Goal: Book appointment/travel/reservation

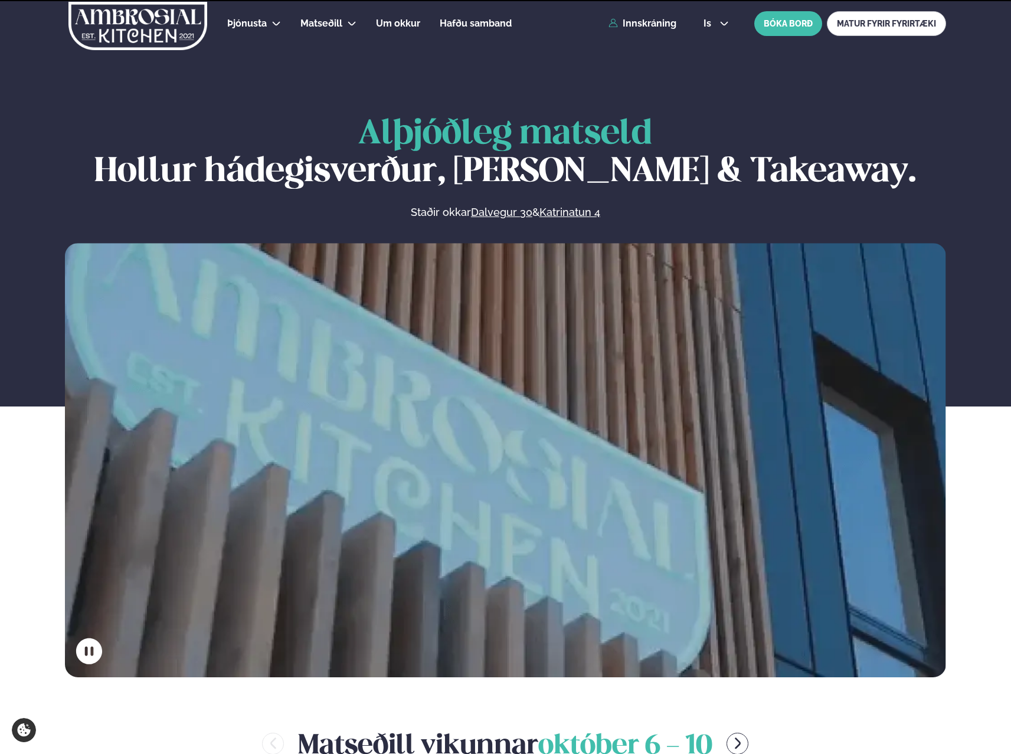
scroll to position [413, 0]
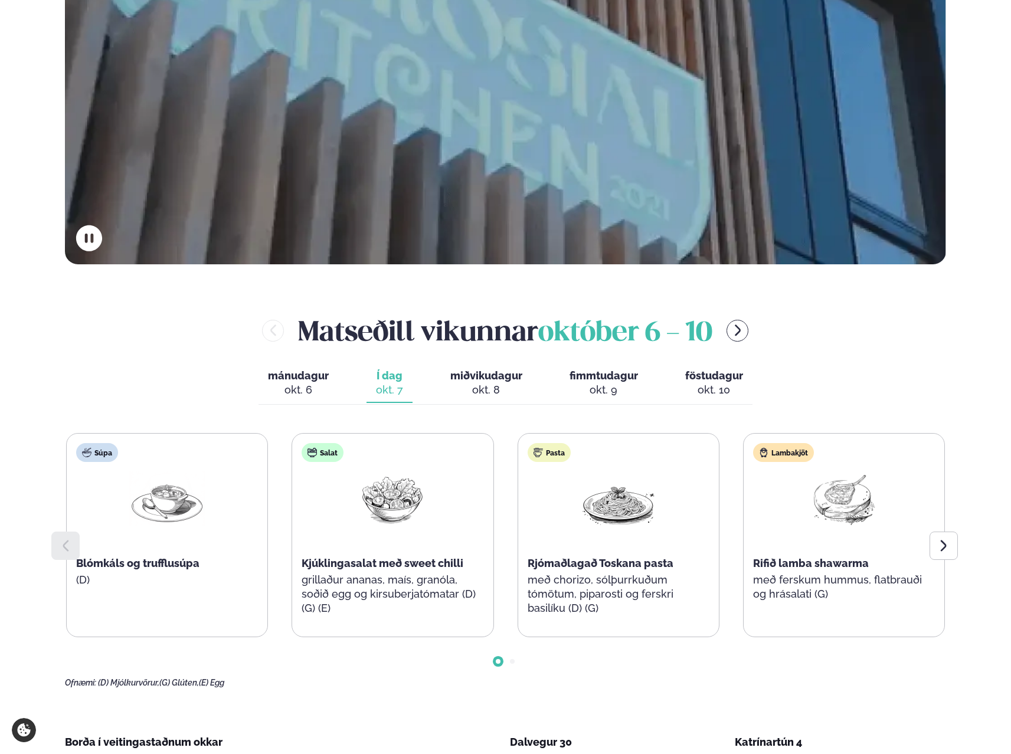
click at [490, 374] on span "miðvikudagur" at bounding box center [486, 375] width 72 height 12
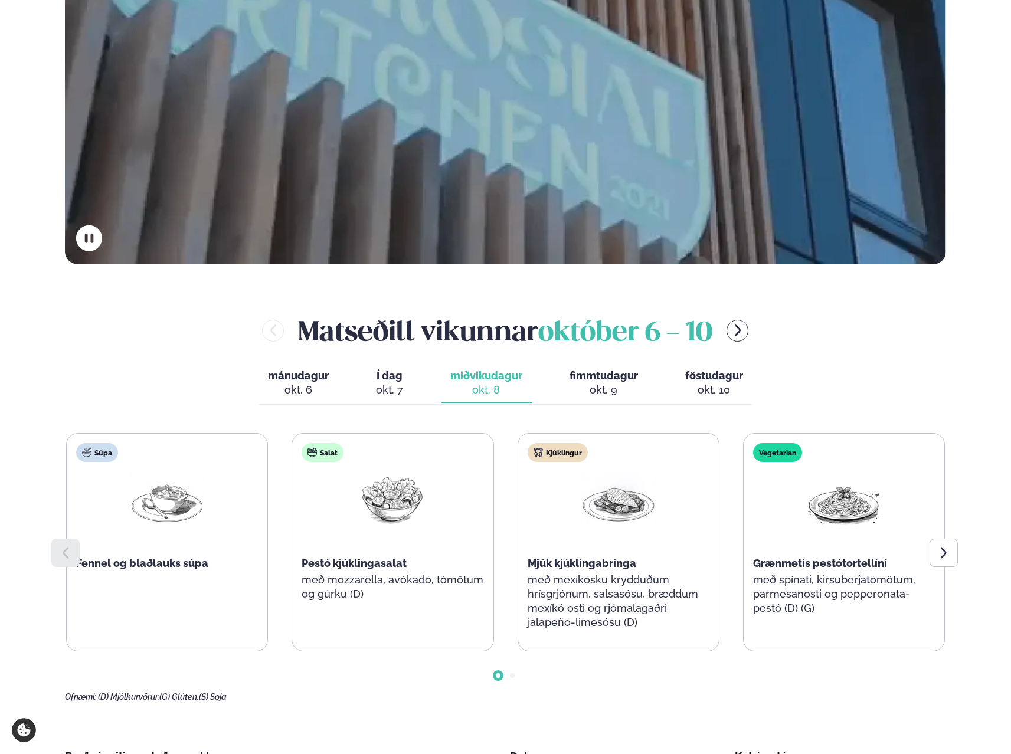
click at [329, 387] on div "okt. 6" at bounding box center [298, 390] width 61 height 14
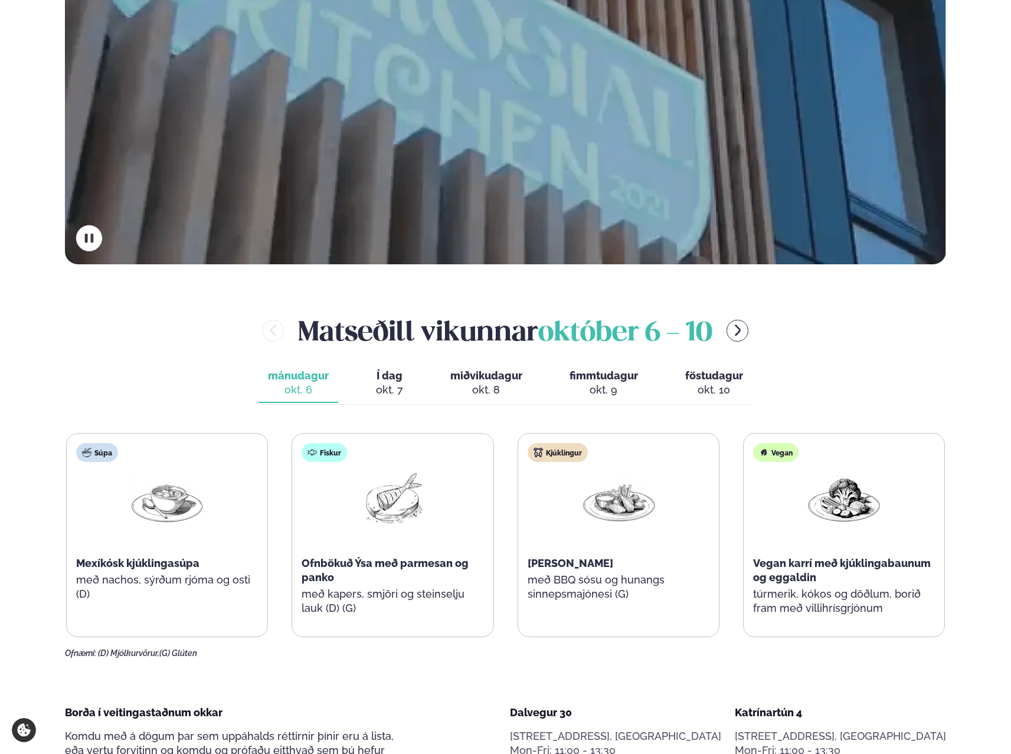
click at [375, 391] on button "Í dag Í d. [DATE]" at bounding box center [389, 383] width 46 height 39
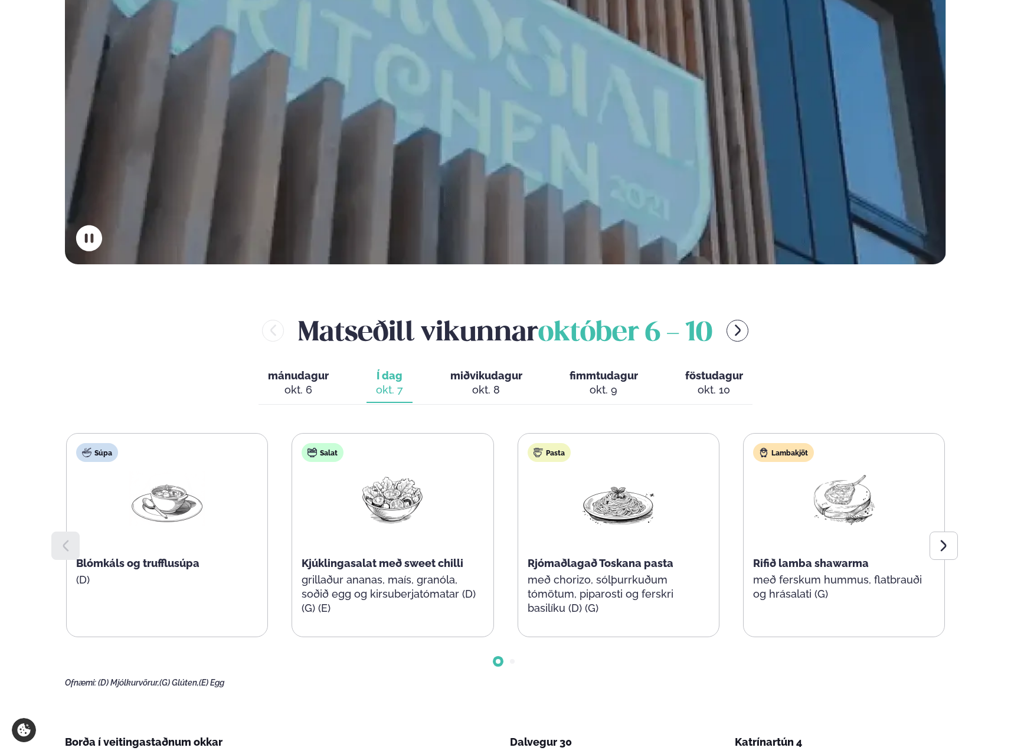
click at [449, 376] on button "miðvikudagur mið. [DATE]" at bounding box center [486, 383] width 91 height 39
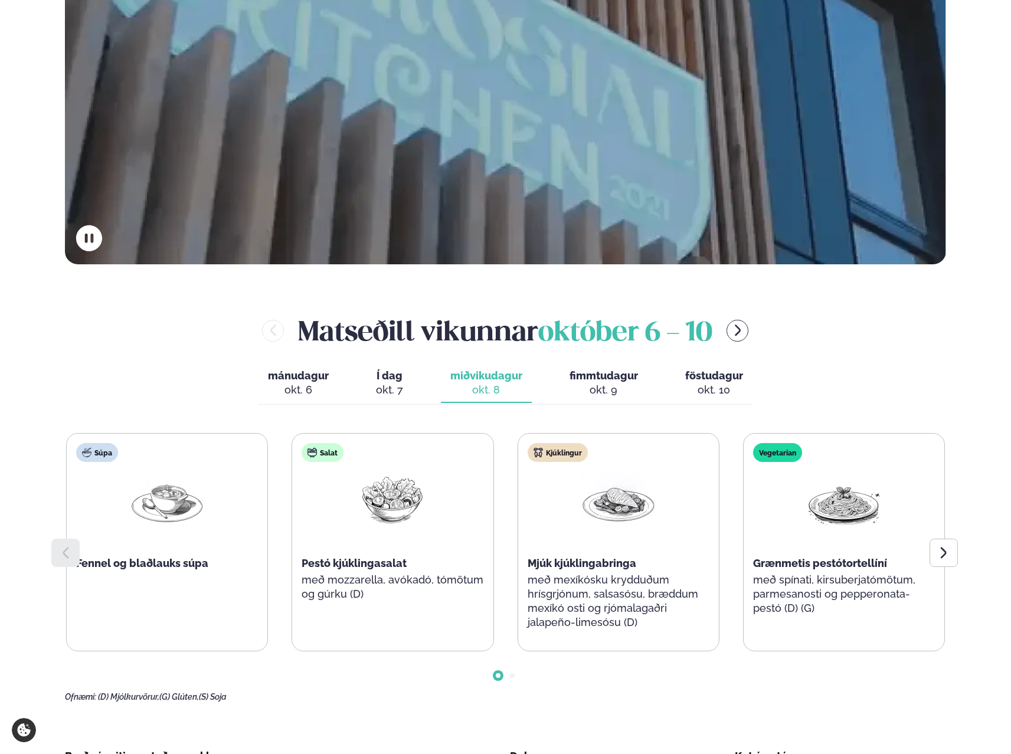
click at [578, 371] on span "fimmtudagur" at bounding box center [604, 375] width 68 height 12
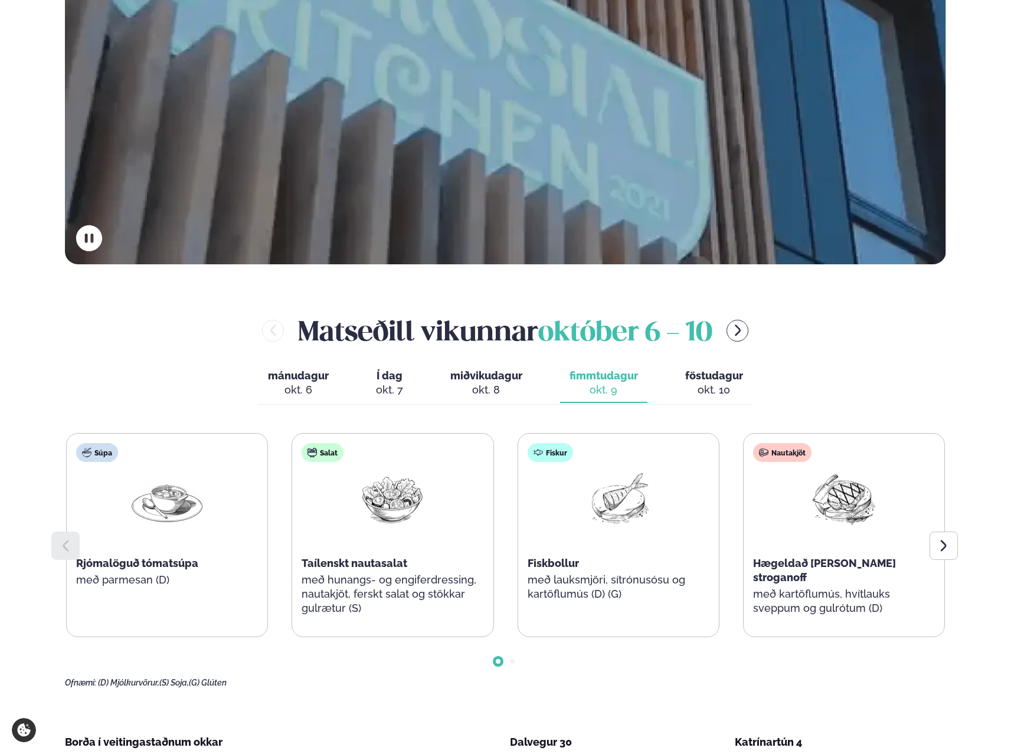
click at [724, 383] on div "okt. 10" at bounding box center [714, 390] width 58 height 14
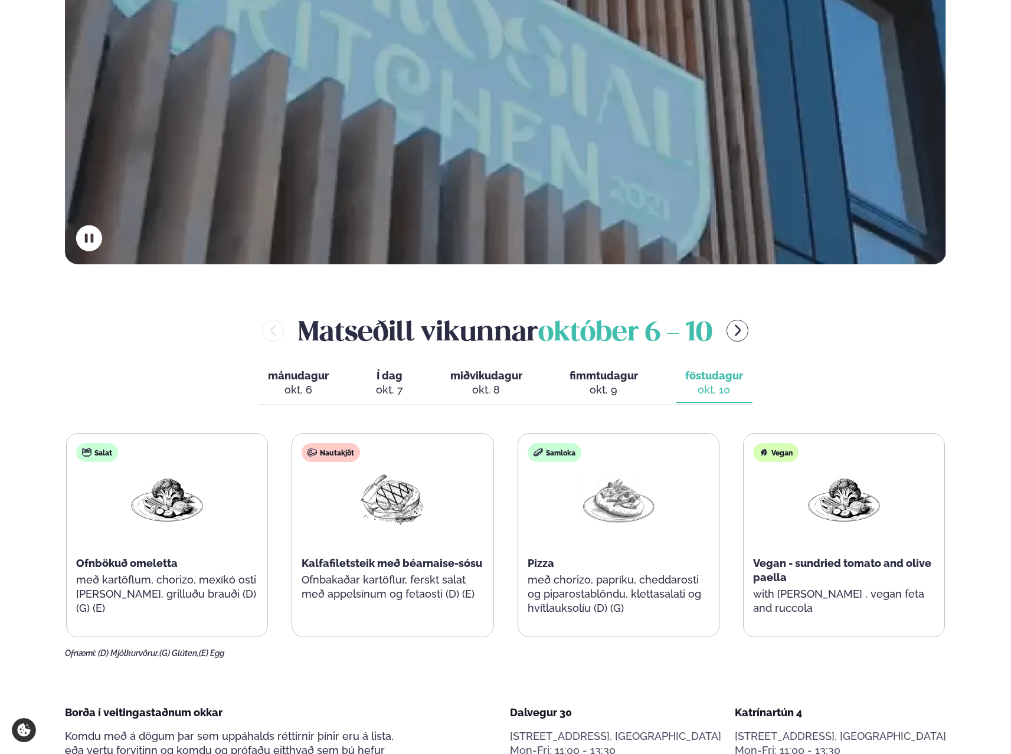
click at [464, 366] on button "miðvikudagur mið. [DATE]" at bounding box center [486, 383] width 91 height 39
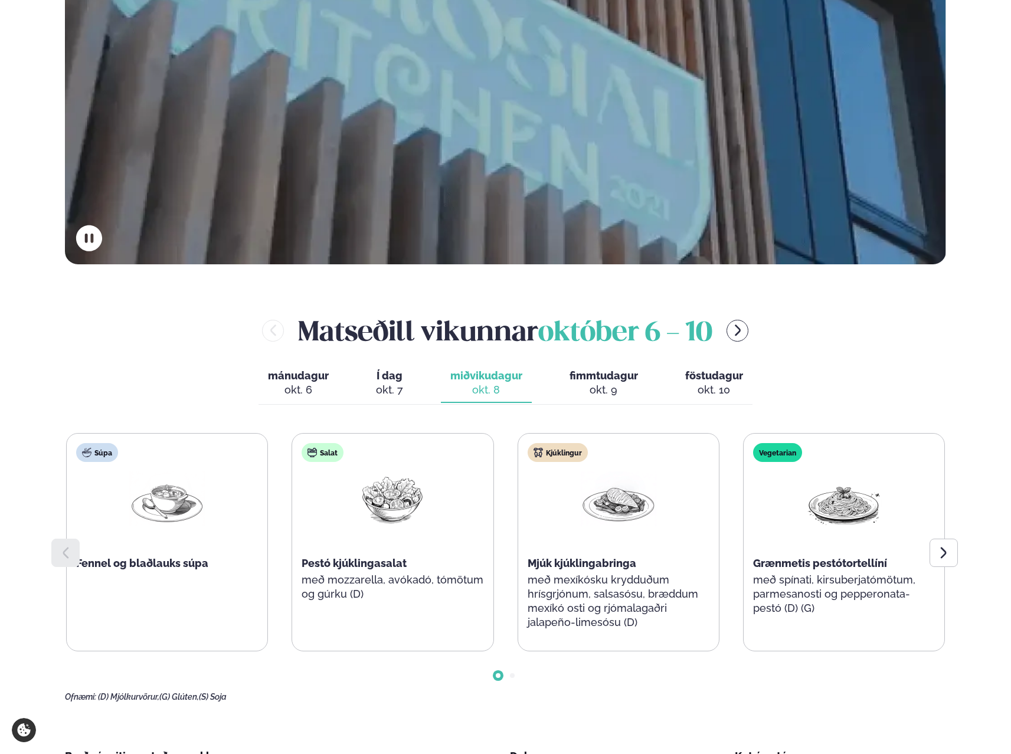
click at [603, 388] on div "okt. 9" at bounding box center [604, 390] width 68 height 14
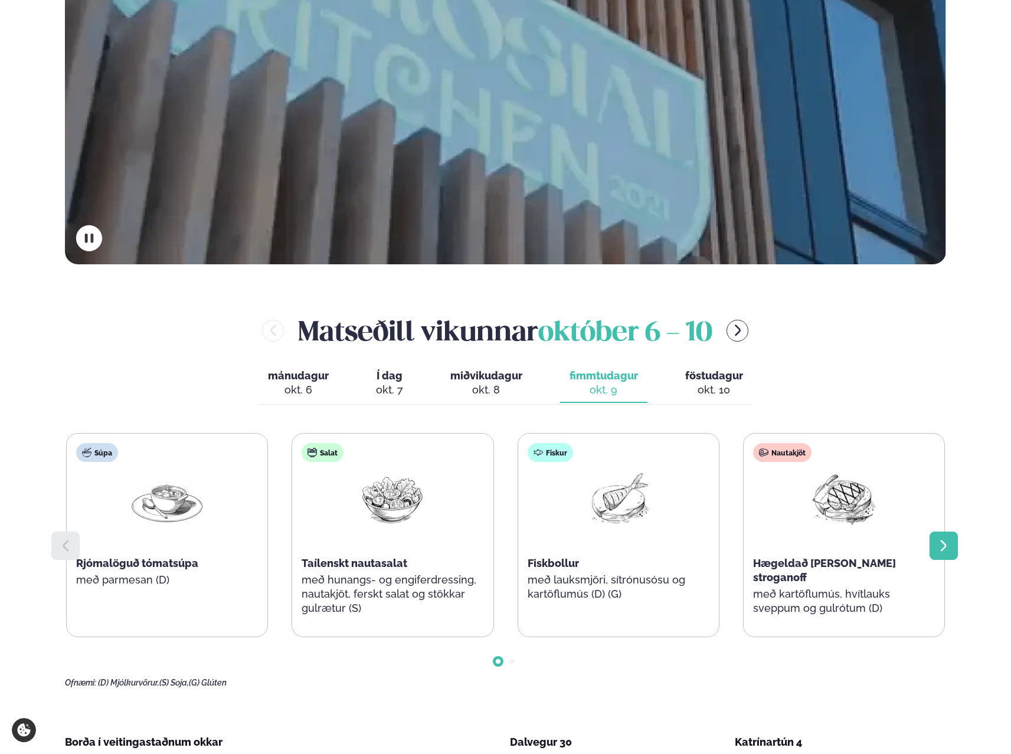
click at [945, 549] on icon at bounding box center [944, 546] width 14 height 14
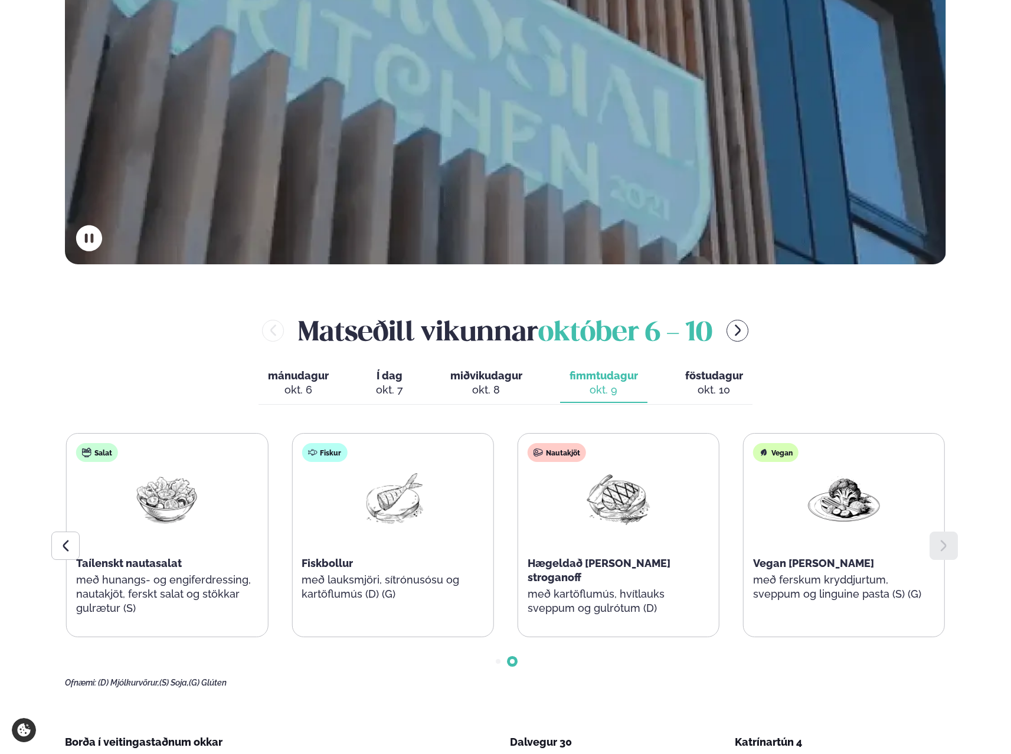
click at [944, 549] on icon at bounding box center [943, 545] width 6 height 11
drag, startPoint x: 702, startPoint y: 390, endPoint x: 778, endPoint y: 427, distance: 84.5
click at [703, 390] on div "okt. 10" at bounding box center [714, 390] width 58 height 14
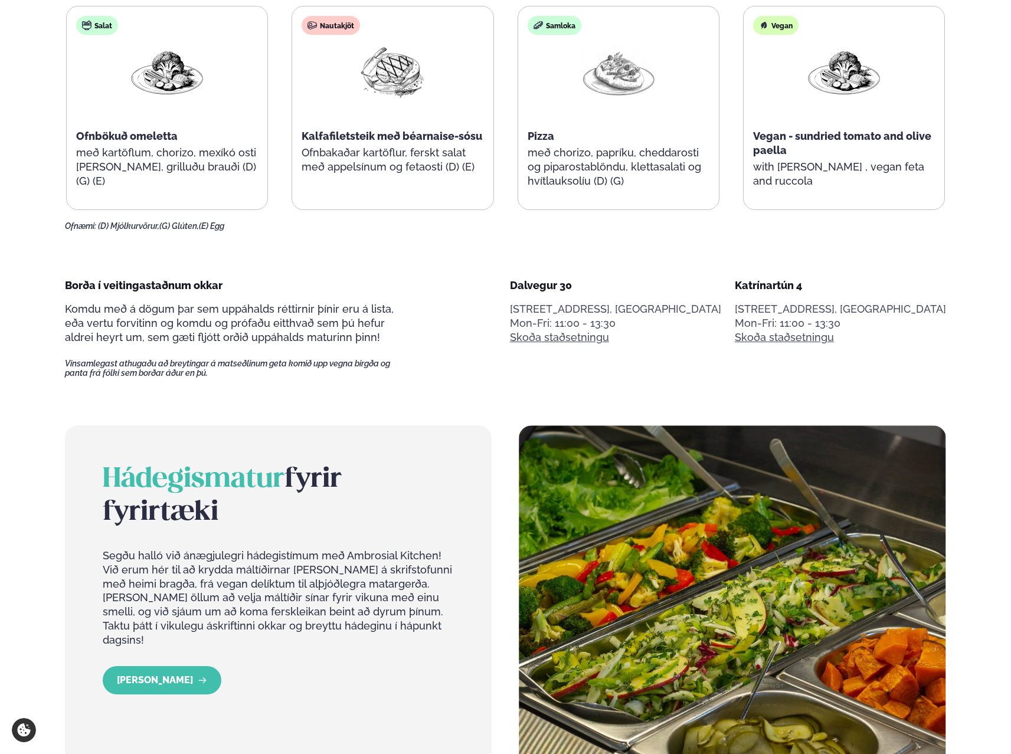
scroll to position [649, 0]
